Goal: Task Accomplishment & Management: Complete application form

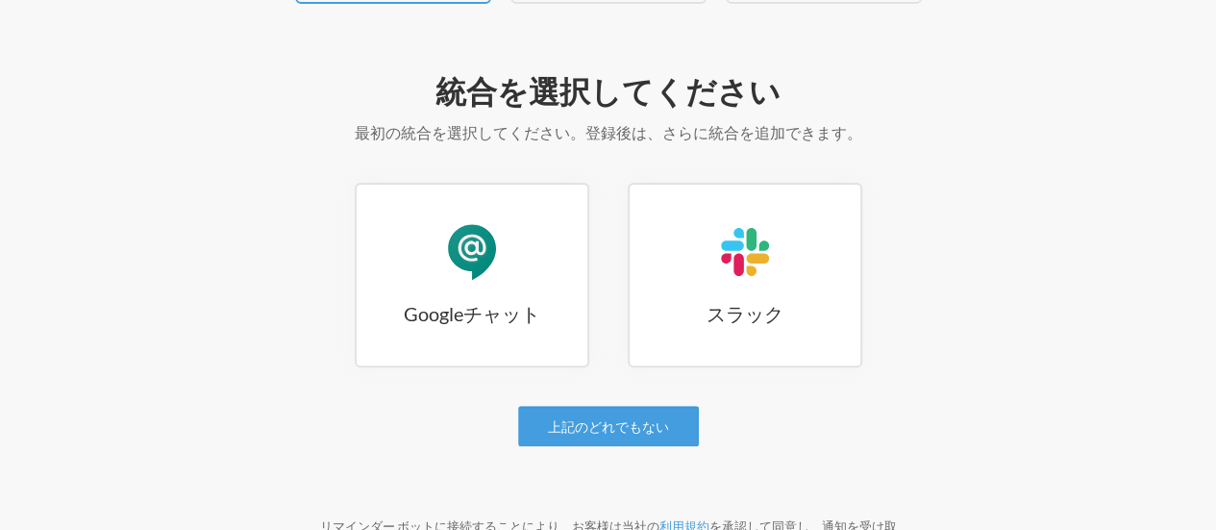
scroll to position [218, 0]
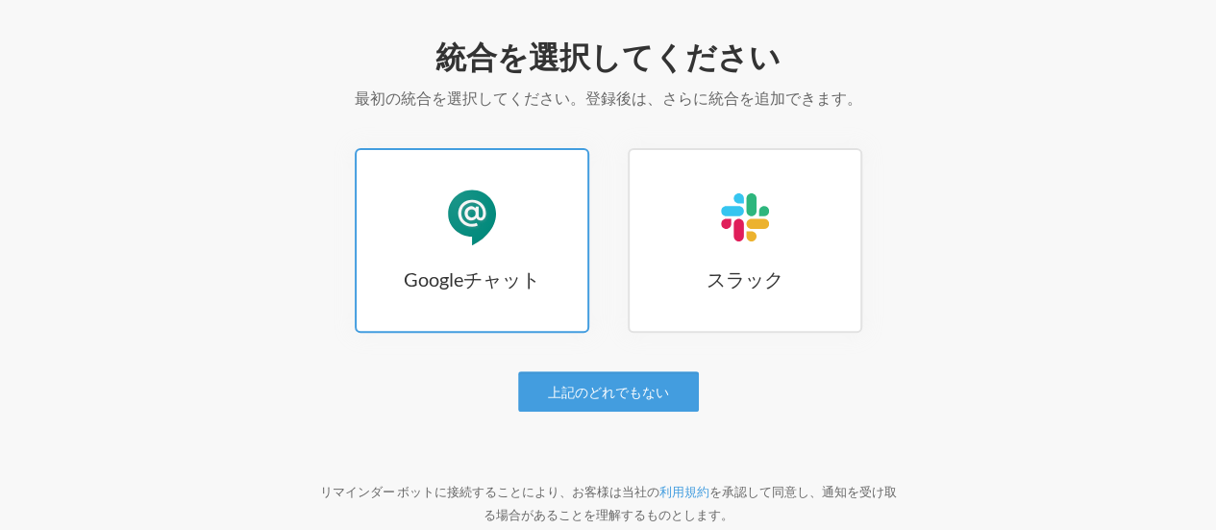
click at [465, 247] on link "Googleチャット Googleチャット" at bounding box center [472, 240] width 235 height 185
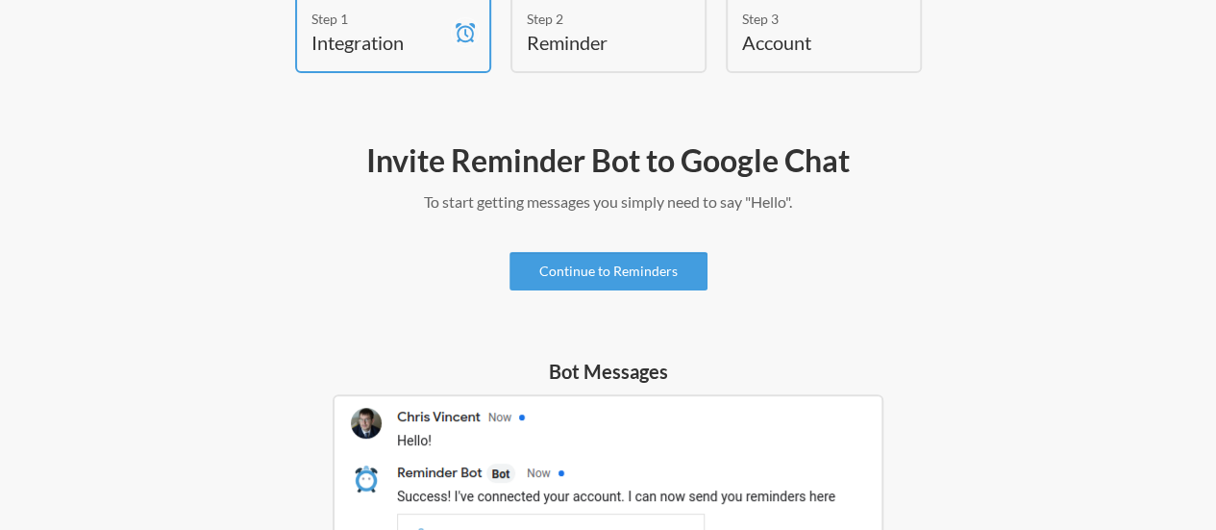
scroll to position [115, 0]
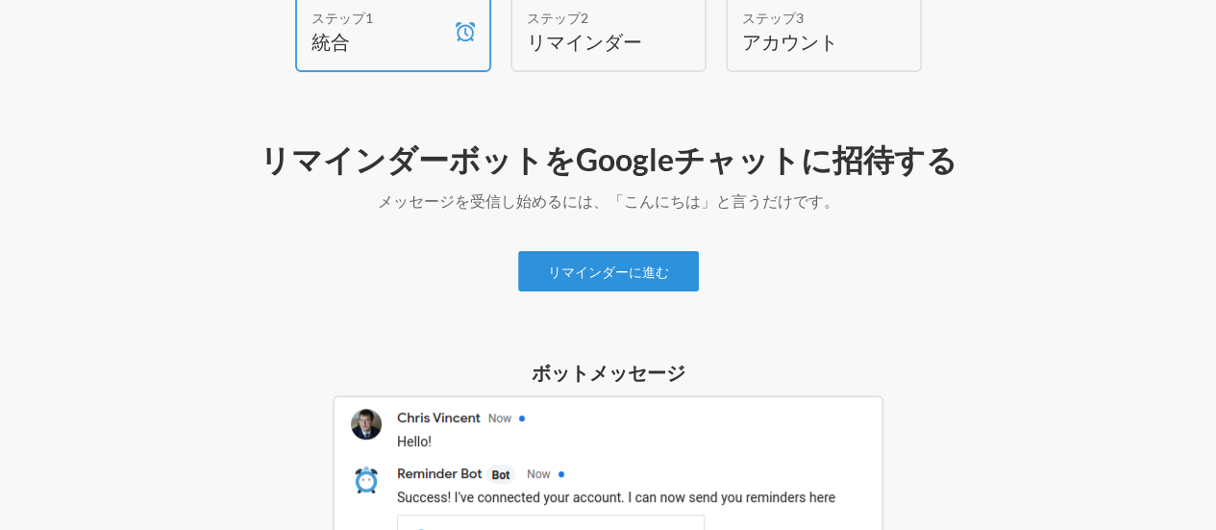
click at [598, 268] on font "リマインダーに進む" at bounding box center [608, 271] width 121 height 16
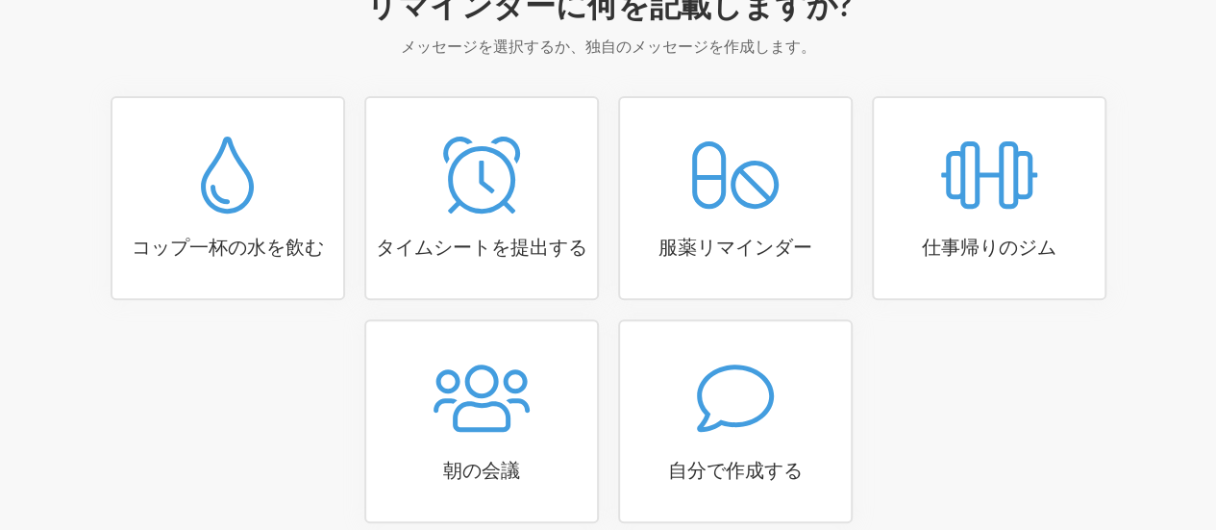
scroll to position [368, 0]
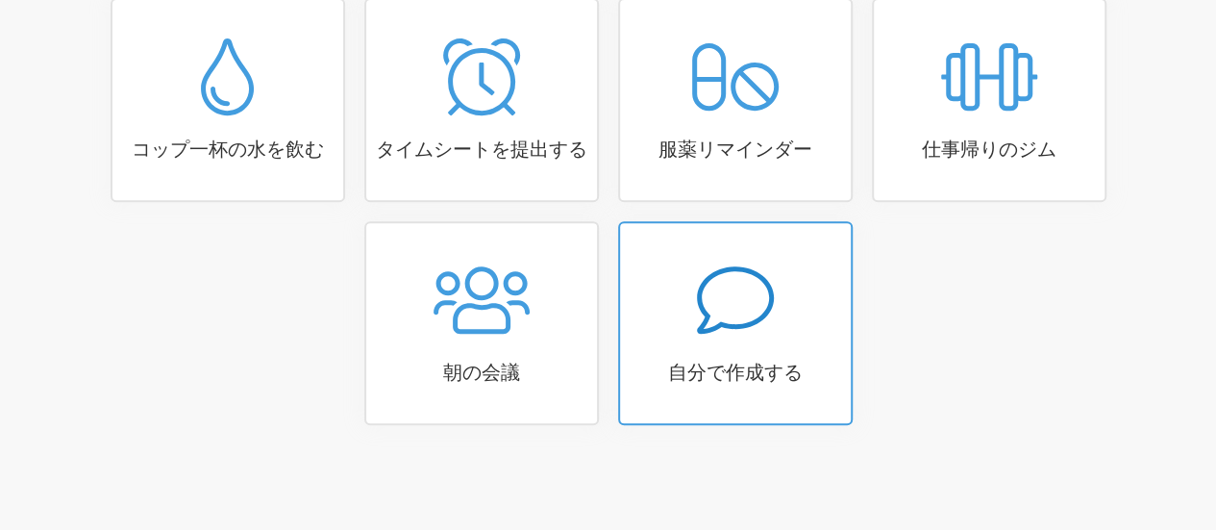
click at [697, 305] on icon at bounding box center [735, 299] width 77 height 77
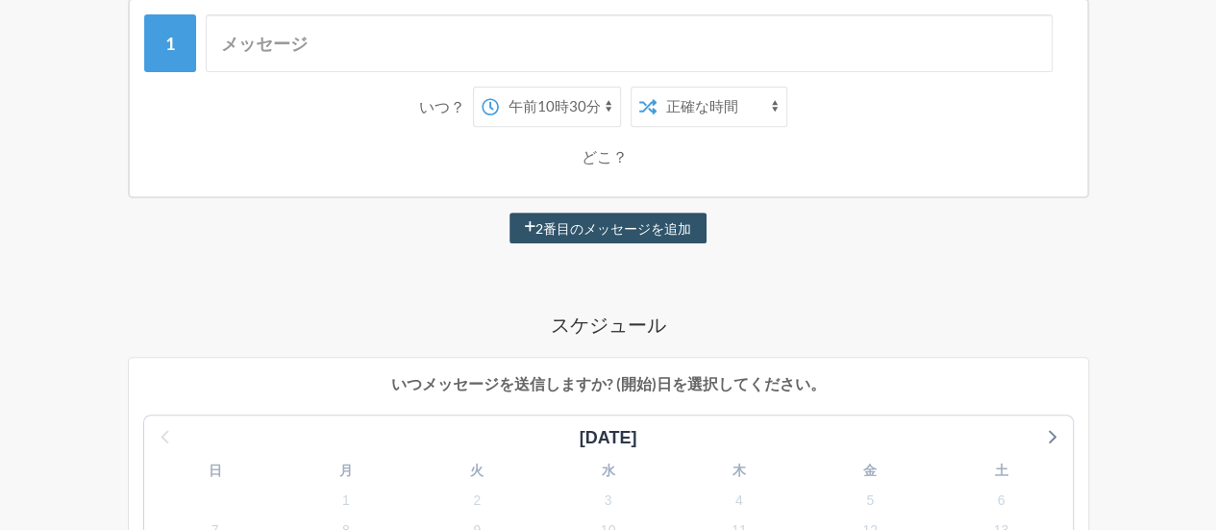
click at [563, 103] on select "午前0時 午前0時15分 午前0時30分 午前0時45分 午前1時 午前1時15分 午前1時30分 午前1時45分 午前2時 午前2時15分 午前2時30分 …" at bounding box center [559, 106] width 121 height 38
select select "20:00:00"
click at [499, 87] on select "午前0時 午前0時15分 午前0時30分 午前0時45分 午前1時 午前1時15分 午前1時30分 午前1時45分 午前2時 午前2時15分 午前2時30分 …" at bounding box center [559, 106] width 121 height 38
click at [734, 109] on select "正確な時間 ランダムタイム" at bounding box center [721, 106] width 130 height 38
click at [579, 146] on div "どこ？" at bounding box center [608, 156] width 909 height 40
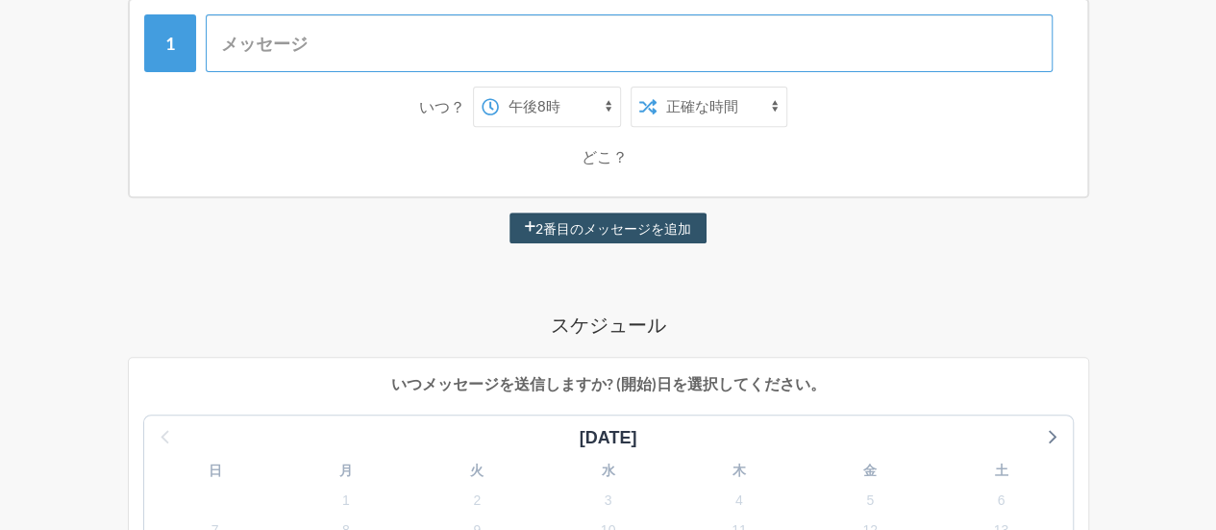
click at [300, 35] on input "text" at bounding box center [629, 43] width 847 height 58
type input "大"
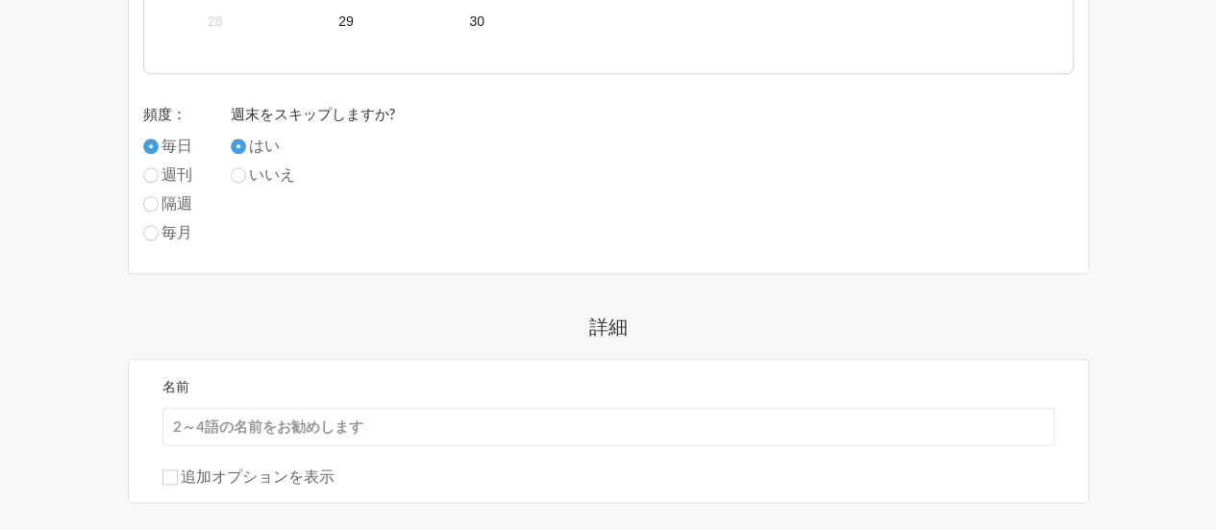
scroll to position [964, 0]
type input "退勤の打刻！"
click at [237, 173] on input "いいえ" at bounding box center [238, 177] width 15 height 15
radio input "true"
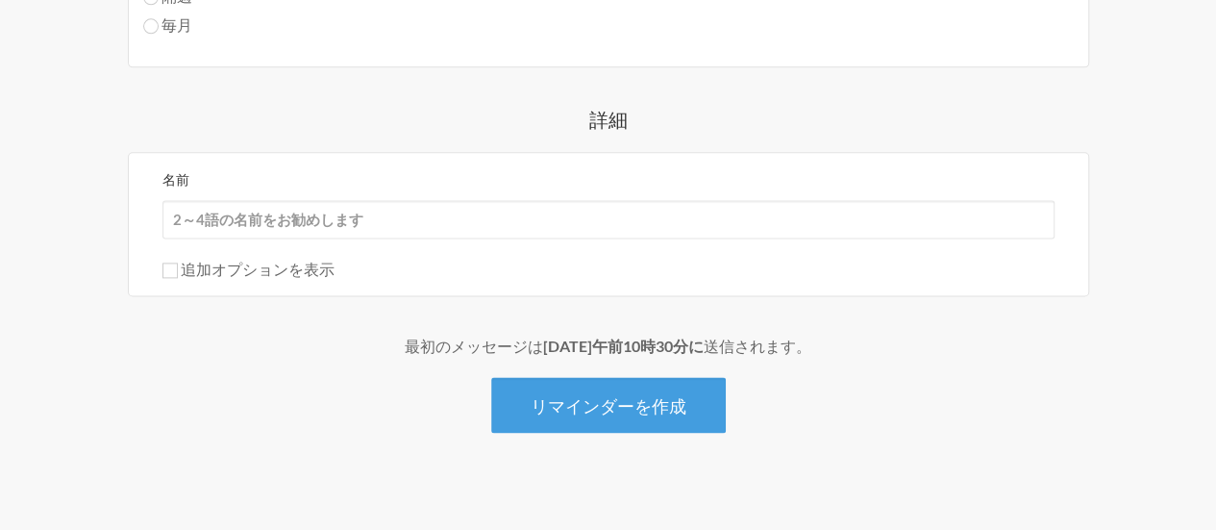
scroll to position [1189, 0]
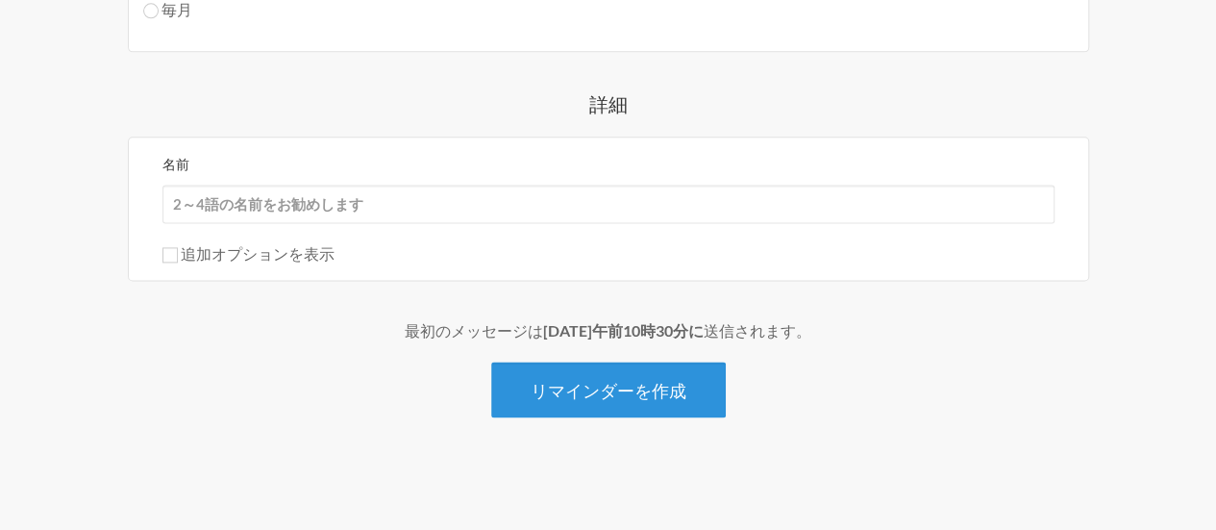
click at [629, 384] on font "リマインダーを作成" at bounding box center [609, 390] width 156 height 21
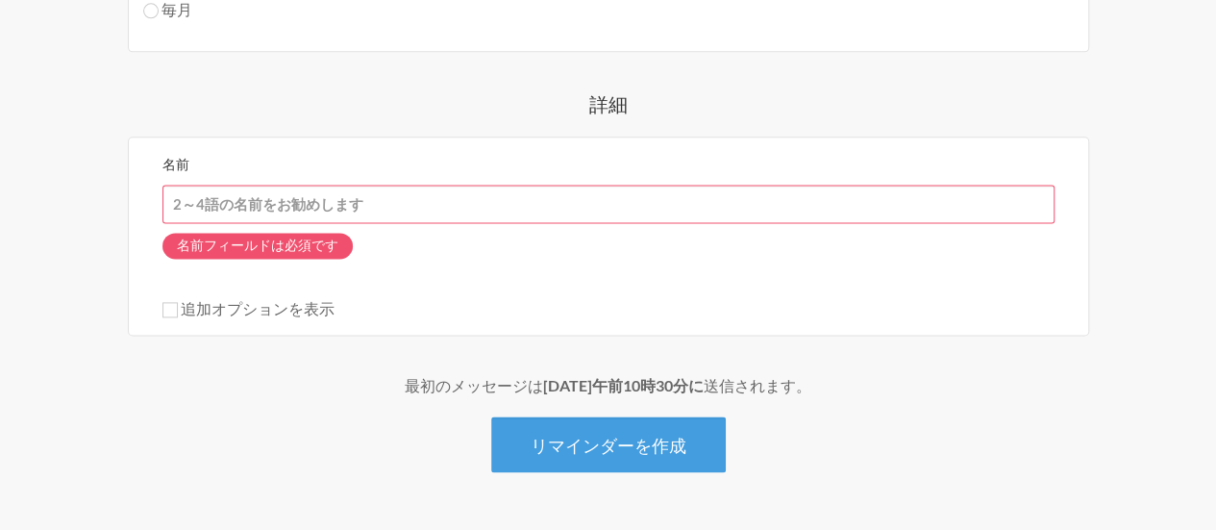
click at [400, 191] on input "名前" at bounding box center [608, 204] width 892 height 38
type input "だ"
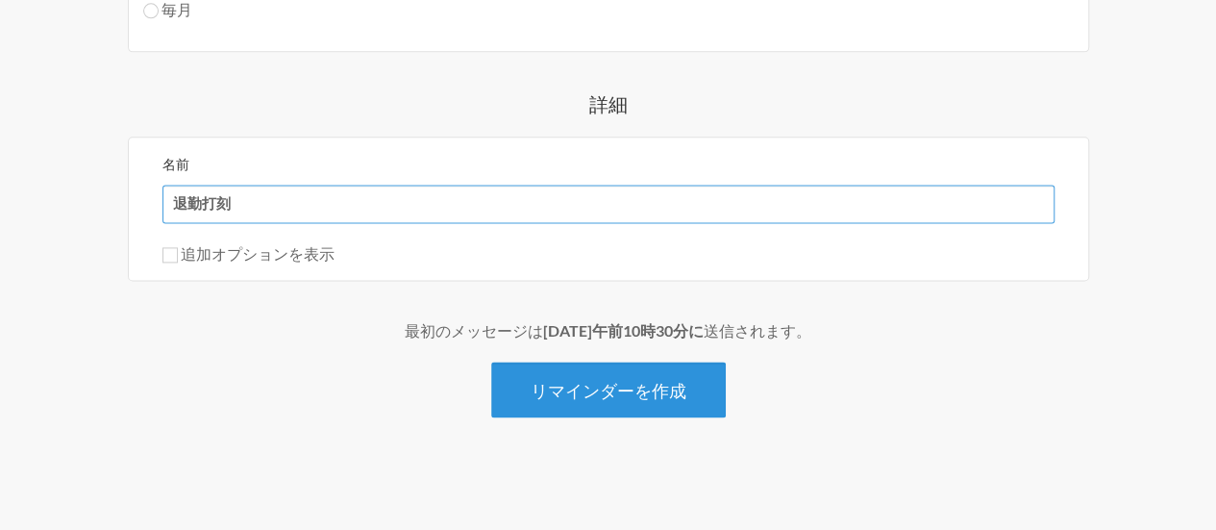
type input "退勤打刻"
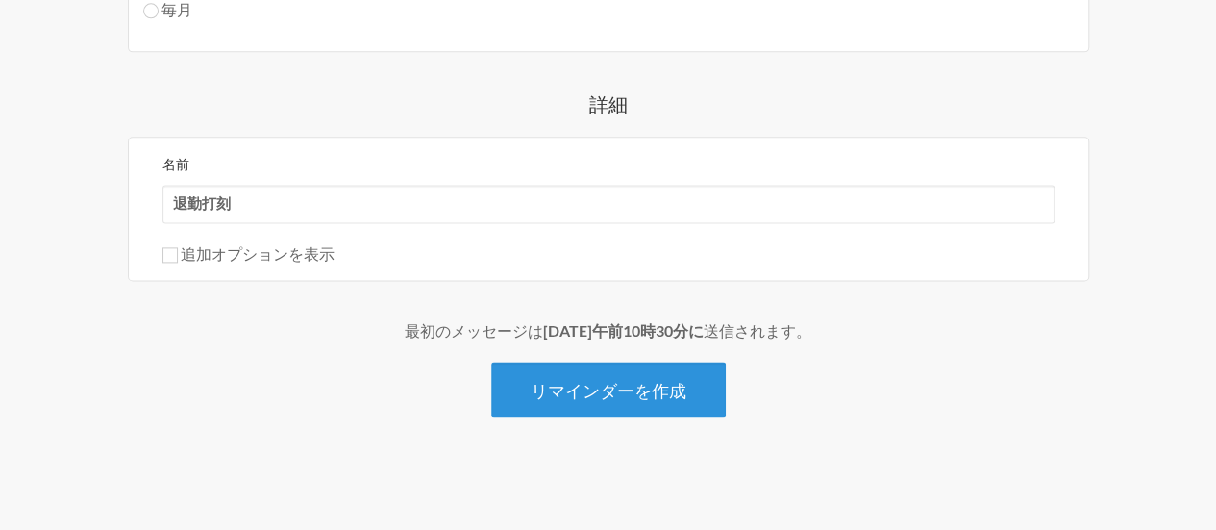
click at [602, 396] on font "リマインダーを作成" at bounding box center [609, 390] width 156 height 21
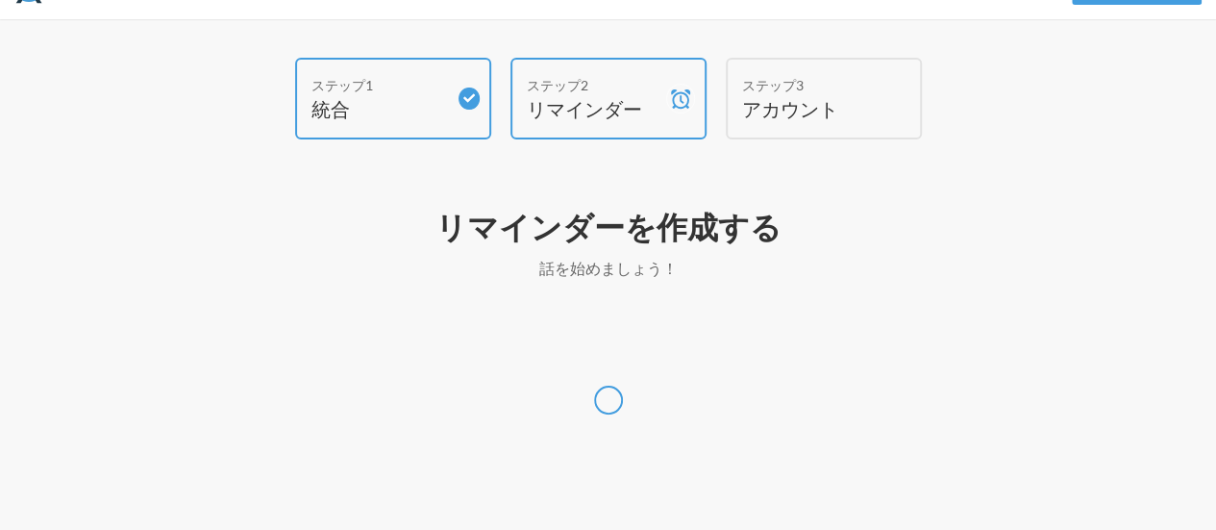
scroll to position [47, 0]
select select "[GEOGRAPHIC_DATA]/[GEOGRAPHIC_DATA]"
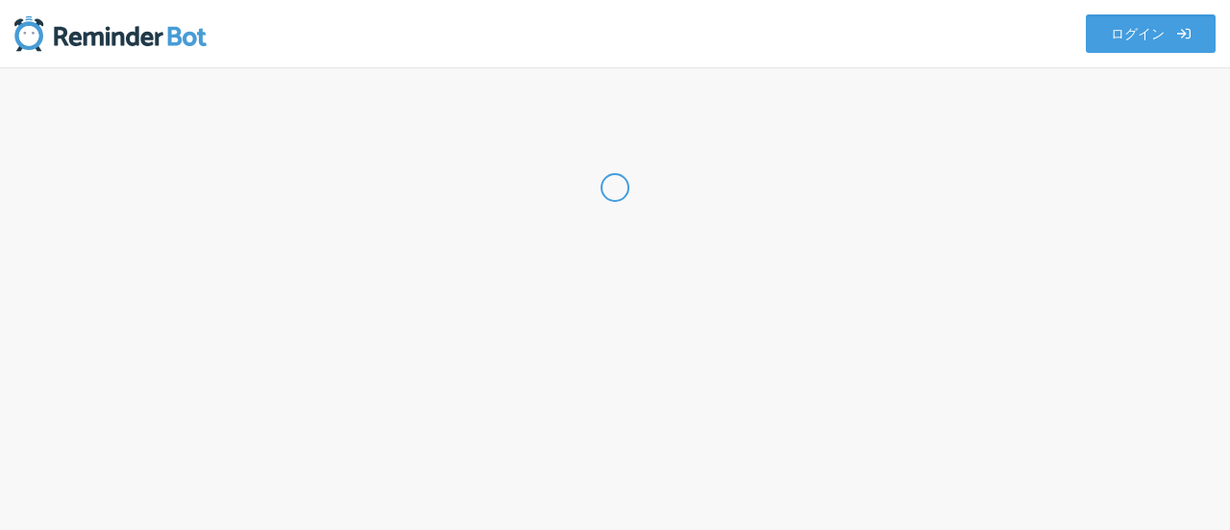
select select "JP"
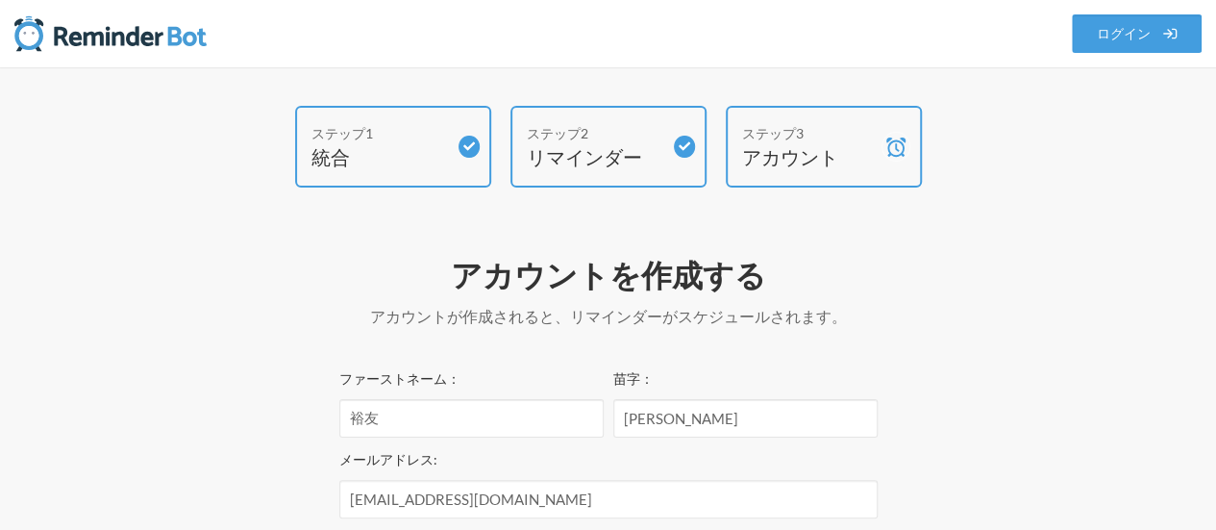
scroll to position [471, 0]
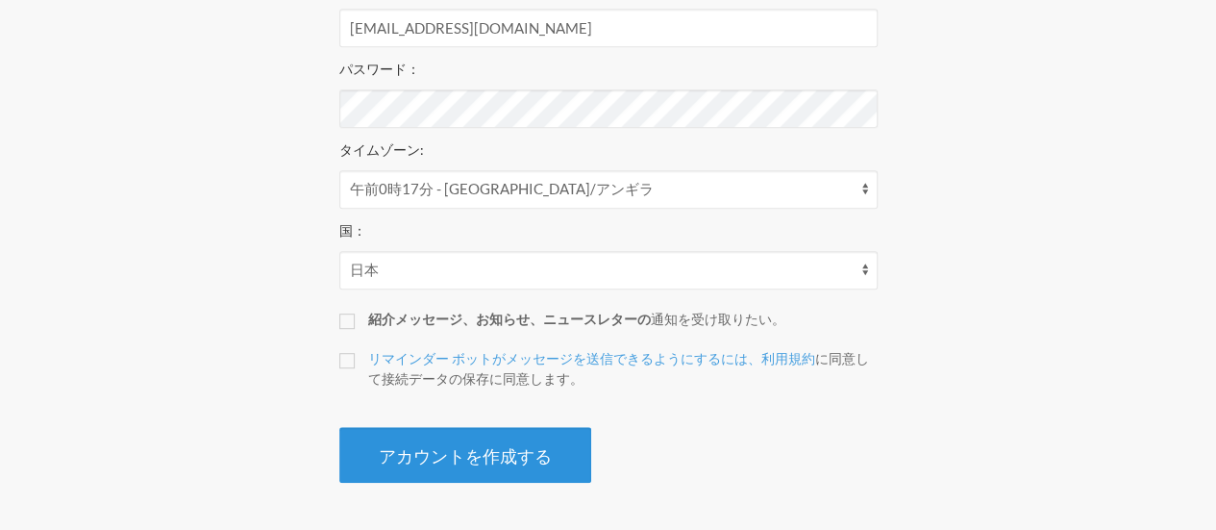
click at [457, 451] on font "アカウントを作成する" at bounding box center [465, 455] width 173 height 21
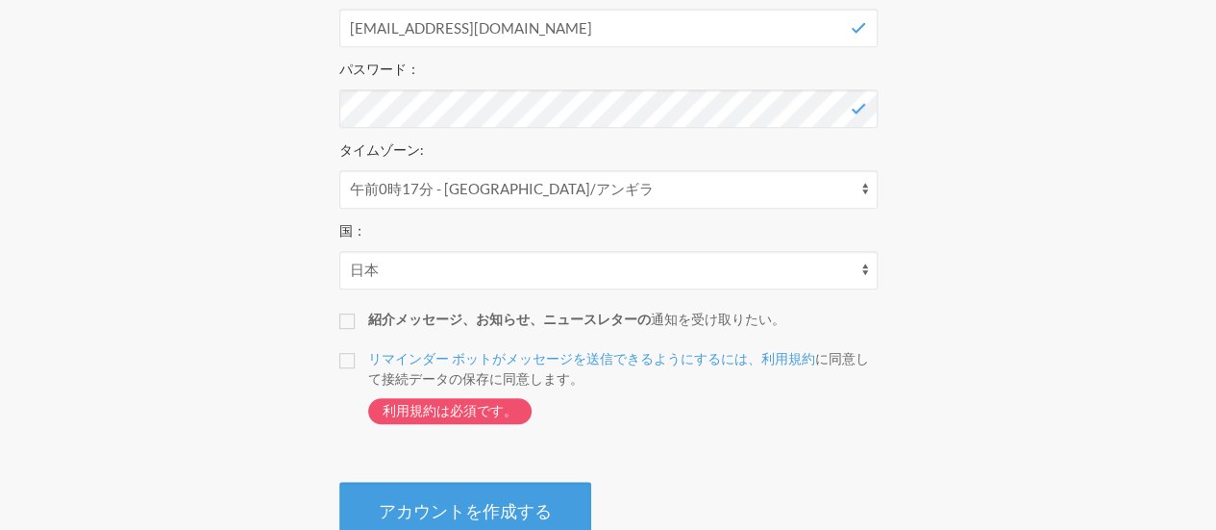
click at [357, 324] on label "紹介メッセージ、お知らせ、ニュースレターの 通知を受け取りたい。" at bounding box center [608, 319] width 538 height 20
click at [355, 324] on input "紹介メッセージ、お知らせ、ニュースレターの 通知を受け取りたい。" at bounding box center [346, 320] width 15 height 15
checkbox input "true"
click at [758, 343] on div "ファーストネーム： 裕友 苗字： [PERSON_NAME]アドレス: [EMAIL_ADDRESS][DOMAIN_NAME] パスワード： タイムゾーン:…" at bounding box center [608, 216] width 538 height 642
click at [536, 355] on font "リマインダー ボットがメッセージを送信できるようにするには、利用規約" at bounding box center [591, 358] width 447 height 16
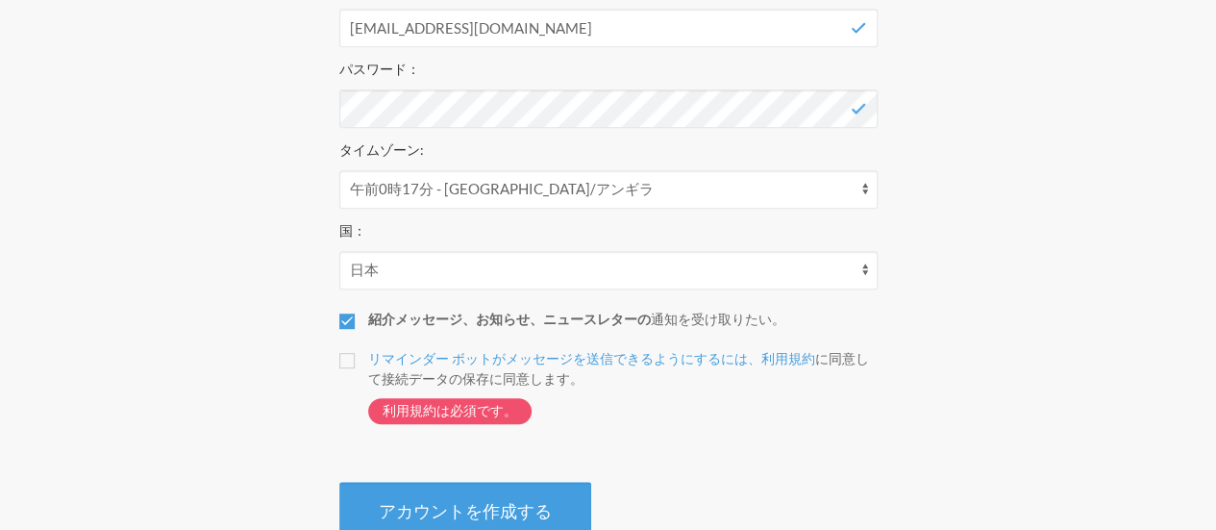
scroll to position [0, 0]
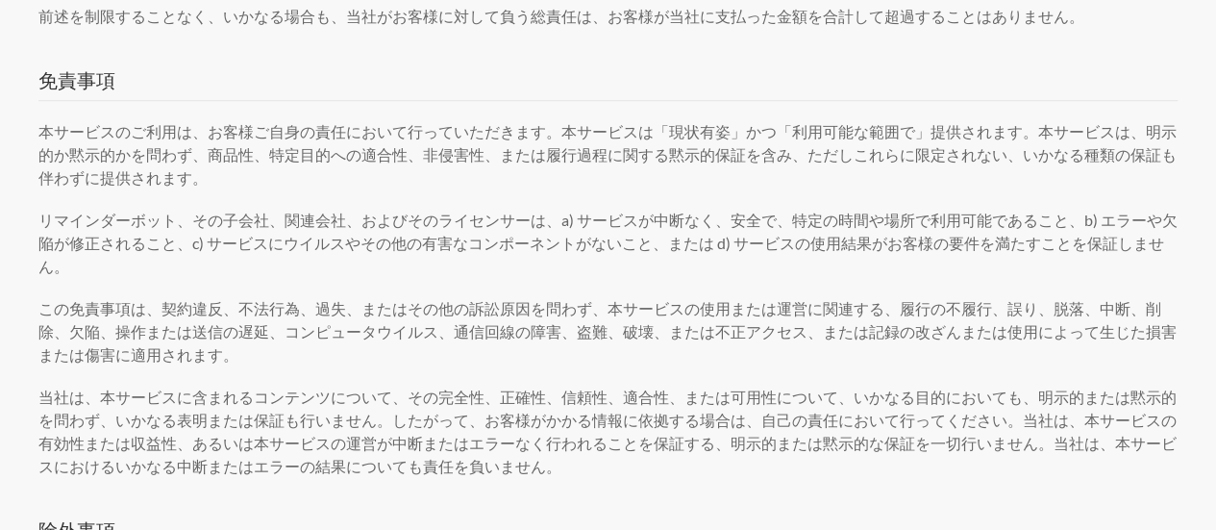
scroll to position [4225, 0]
